Goal: Task Accomplishment & Management: Use online tool/utility

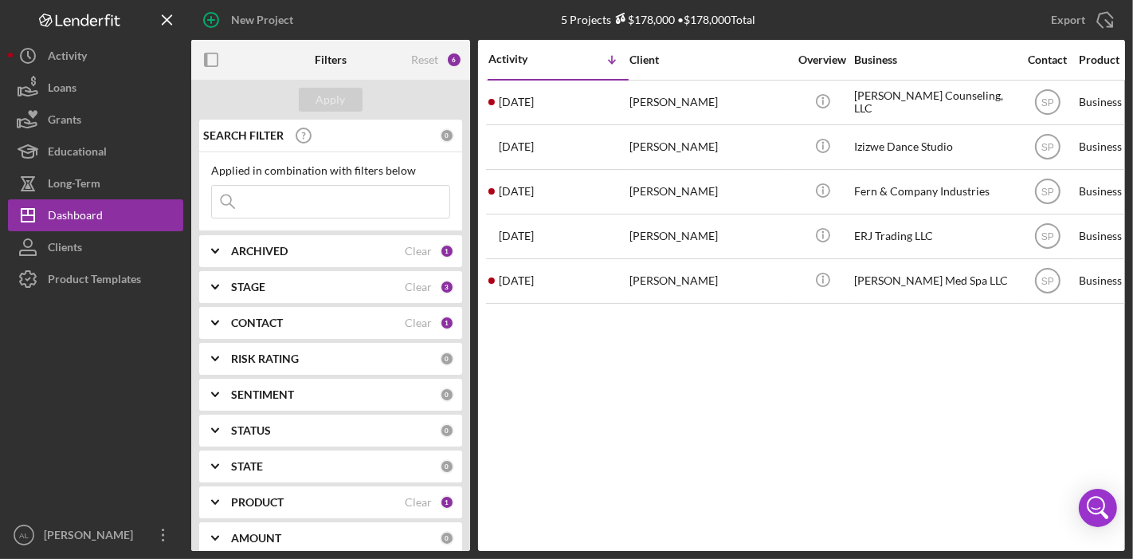
click at [286, 316] on div "CONTACT" at bounding box center [318, 322] width 174 height 13
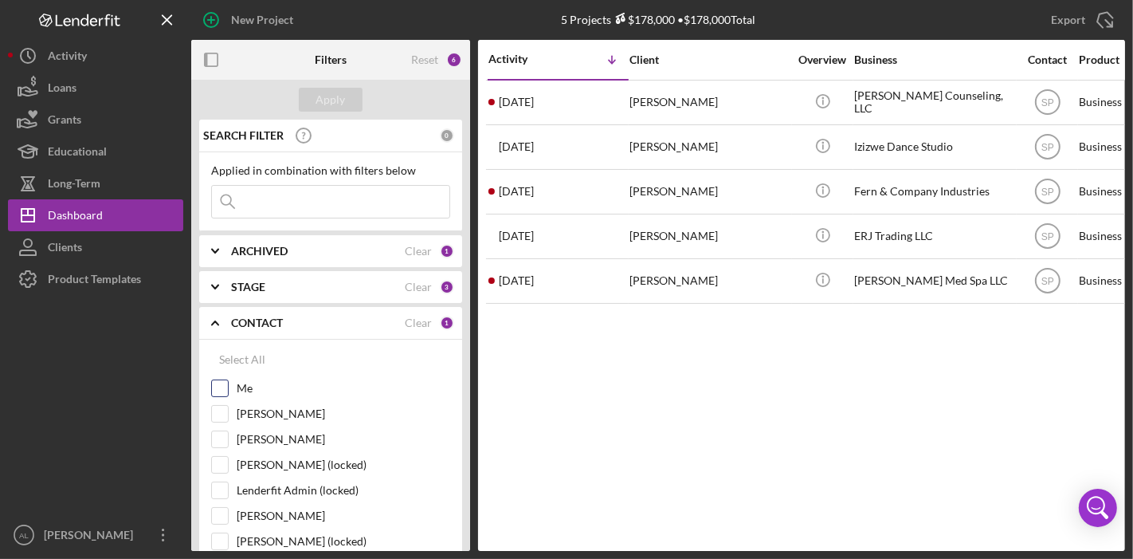
click at [215, 387] on input "Me" at bounding box center [220, 388] width 16 height 16
checkbox input "true"
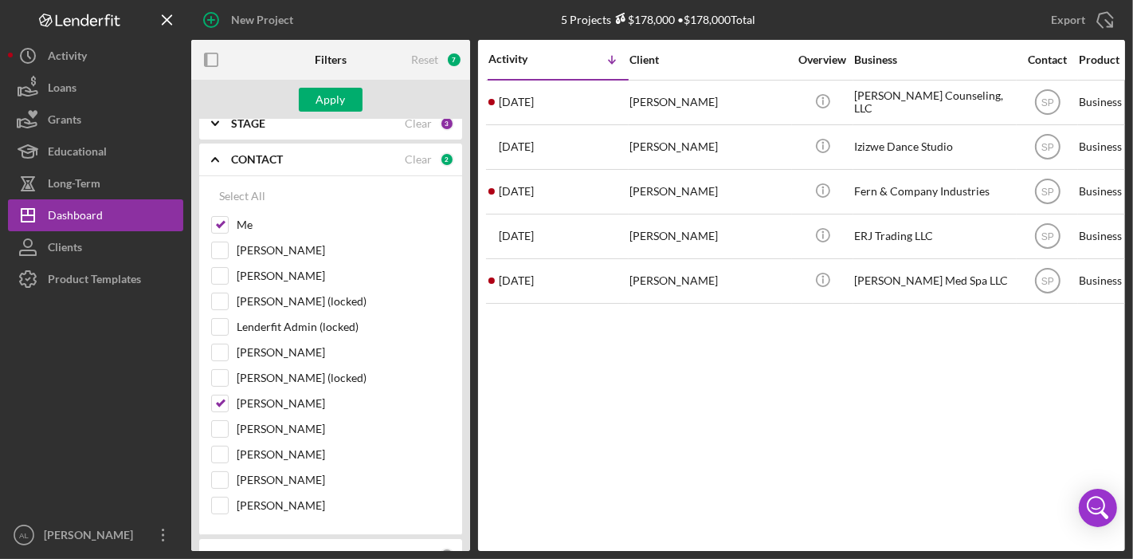
scroll to position [175, 0]
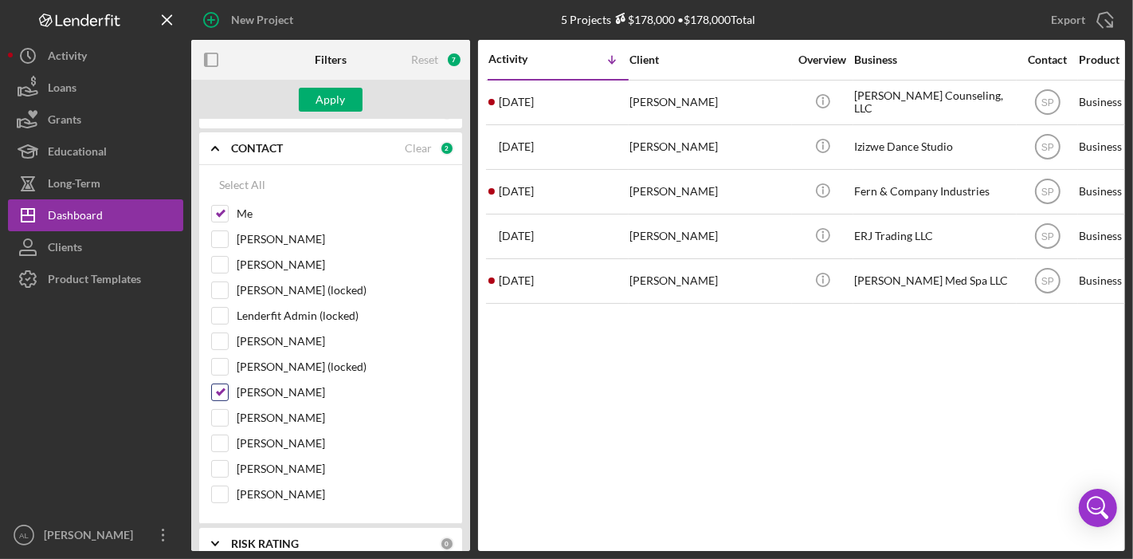
click at [214, 384] on input "[PERSON_NAME]" at bounding box center [220, 392] width 16 height 16
checkbox input "false"
click at [329, 100] on div "Apply" at bounding box center [330, 100] width 29 height 24
